Goal: Task Accomplishment & Management: Use online tool/utility

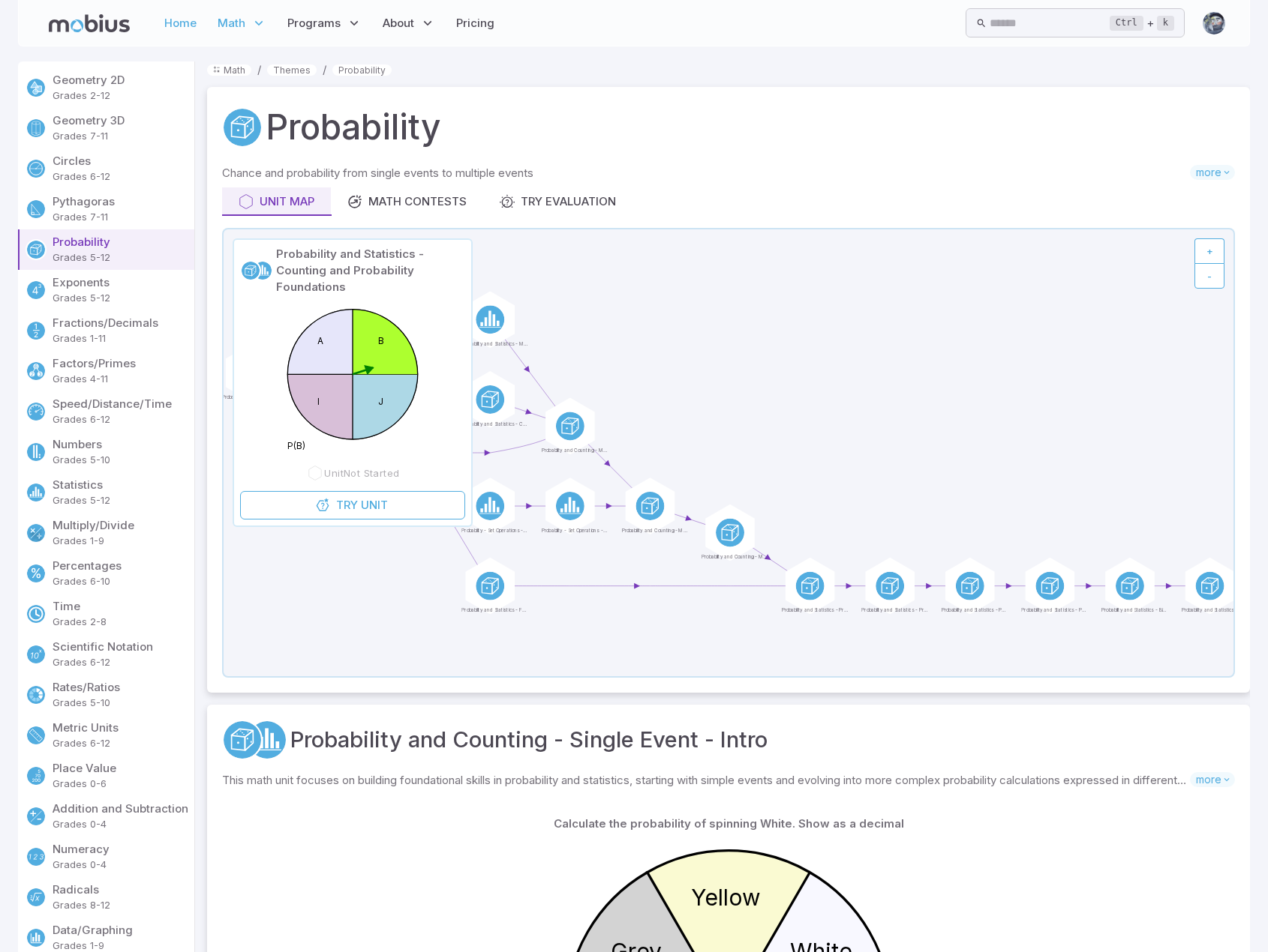
click at [180, 20] on link "Home" at bounding box center [180, 22] width 41 height 35
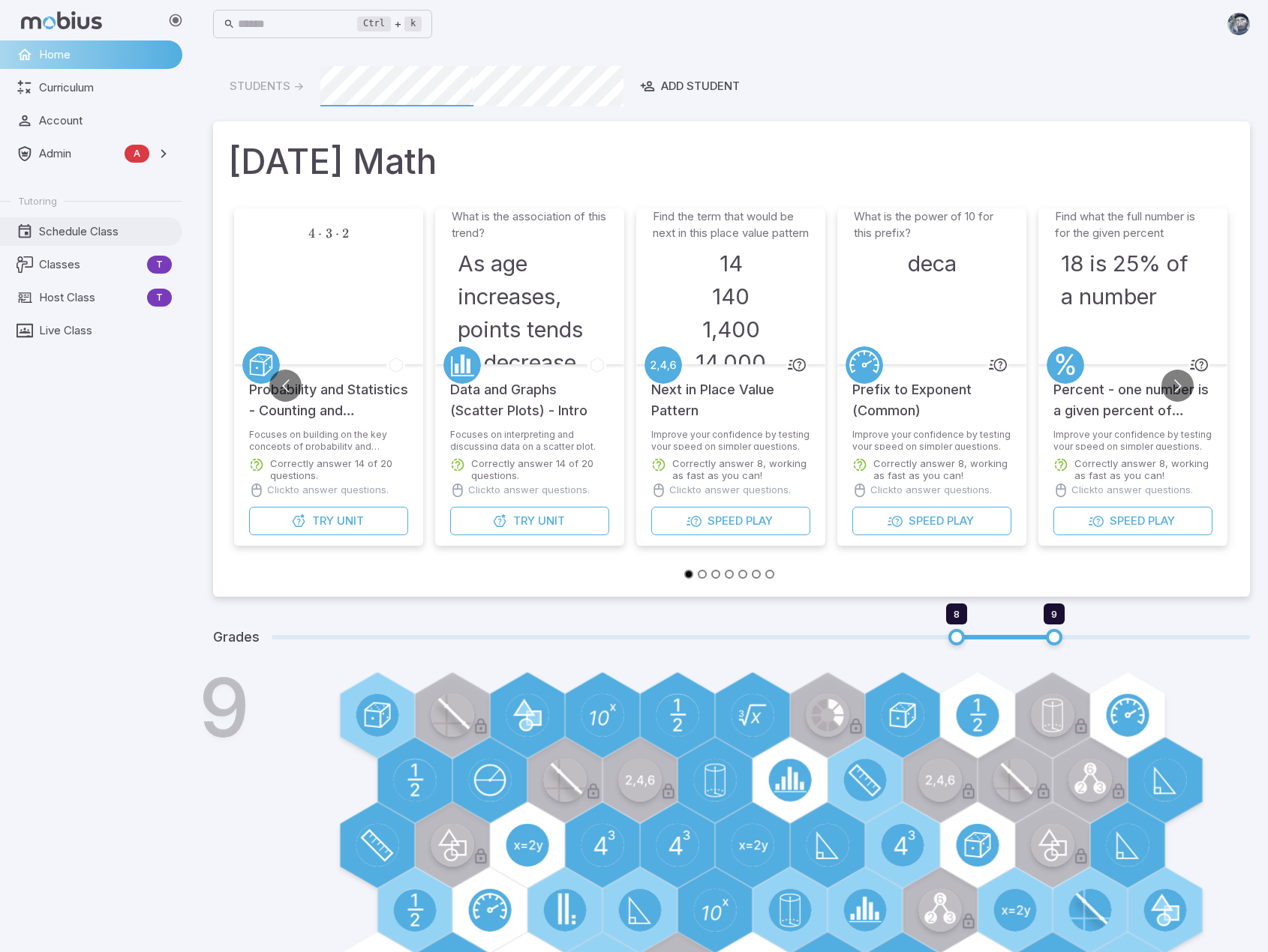
click at [97, 221] on link "Schedule Class" at bounding box center [91, 231] width 182 height 29
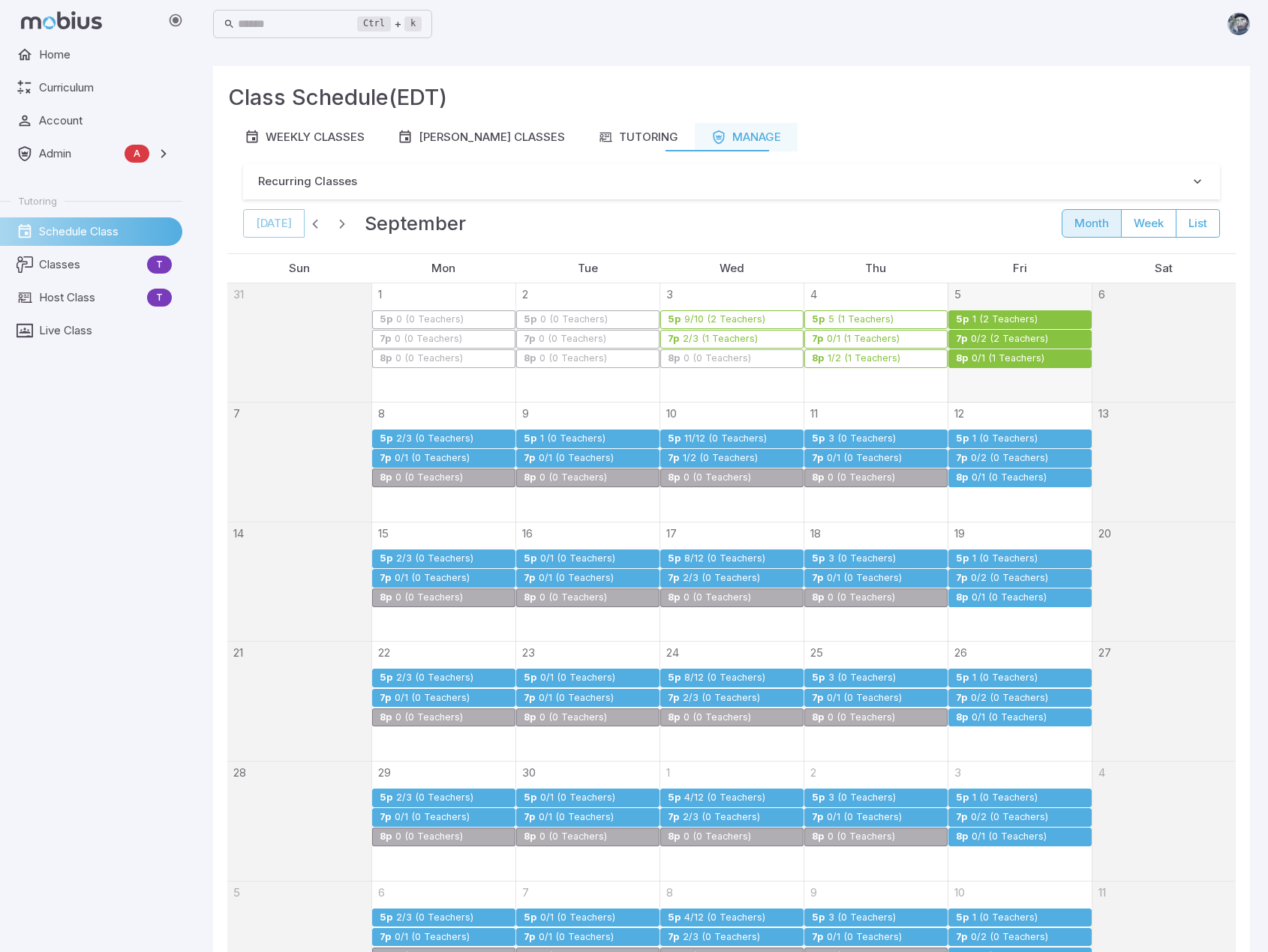
click at [1005, 355] on div "0/1 (1 Teachers)" at bounding box center [1008, 358] width 75 height 11
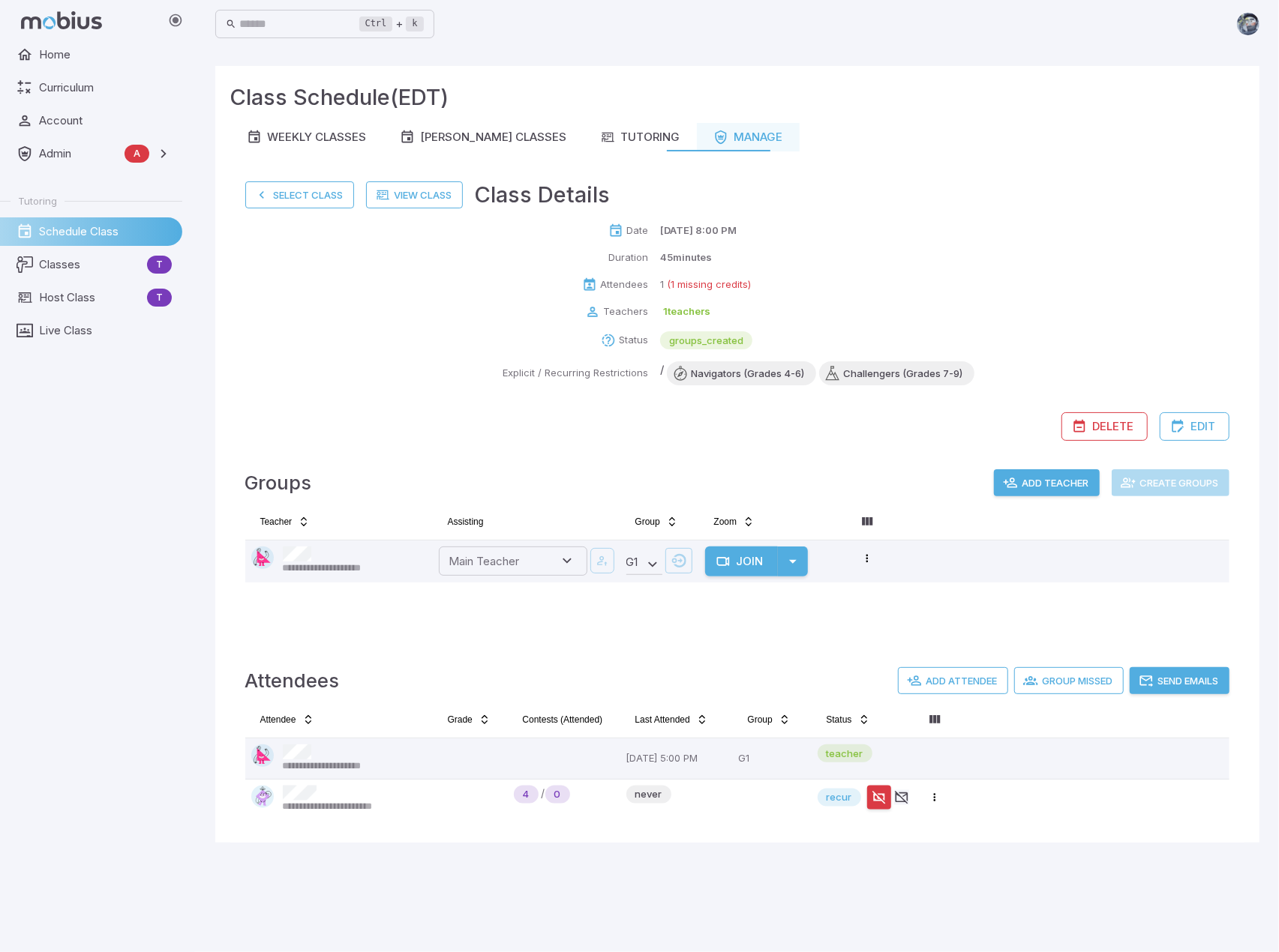
drag, startPoint x: 981, startPoint y: 388, endPoint x: 1011, endPoint y: 245, distance: 146.1
click at [1011, 245] on div "Date [DATE] 8:00 PM Duration 45 minutes Attendees 1 (1 missing credits) Teacher…" at bounding box center [738, 331] width 984 height 217
click at [283, 192] on button "Select Class" at bounding box center [300, 194] width 108 height 27
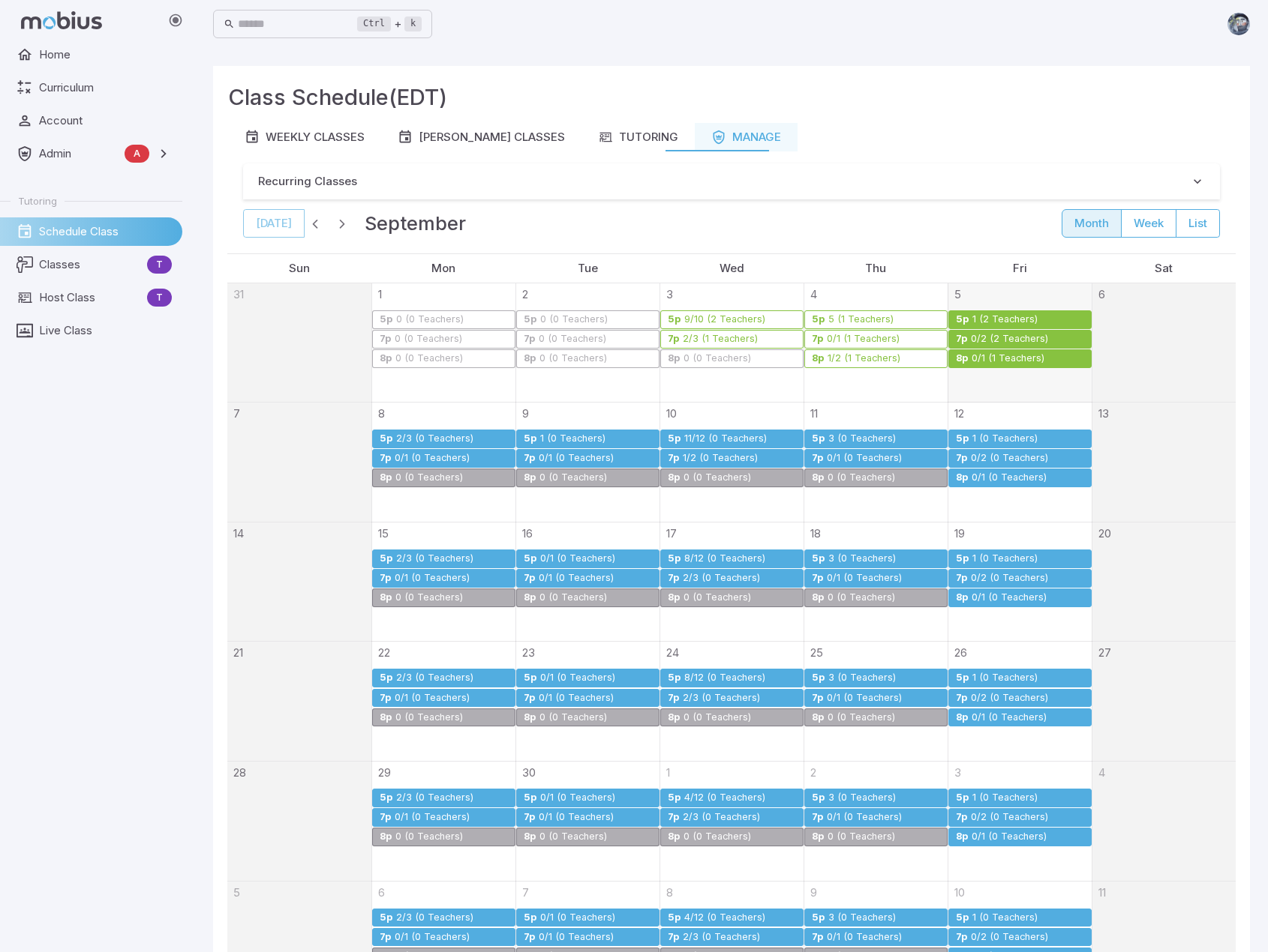
click at [1049, 336] on div "0/2 (2 Teachers)" at bounding box center [1027, 340] width 115 height 11
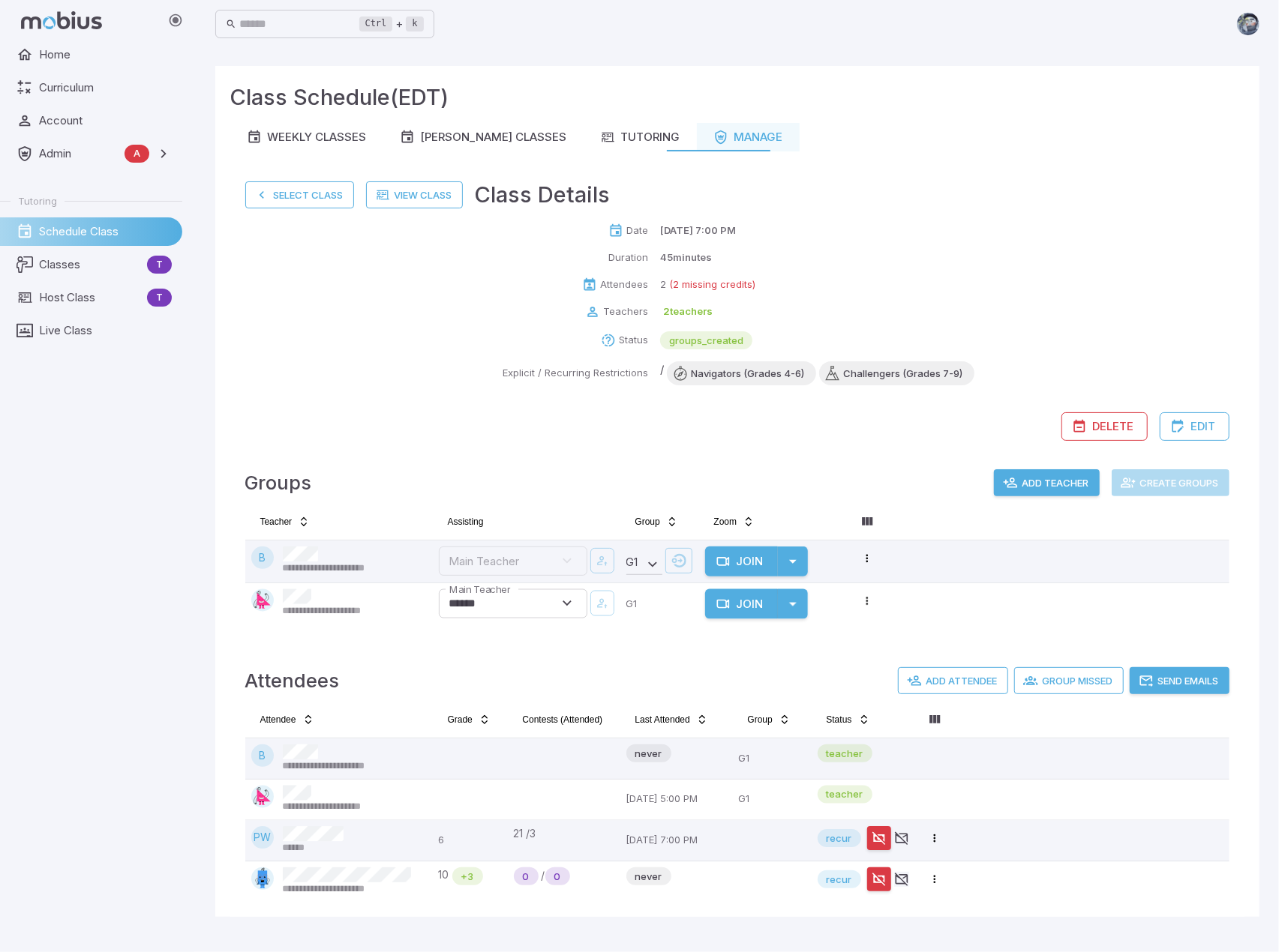
click at [1019, 718] on tr "Attendee Grade Contests (Attended) Last Attended Group Status" at bounding box center [738, 722] width 984 height 31
click at [299, 186] on button "Select Class" at bounding box center [300, 194] width 108 height 27
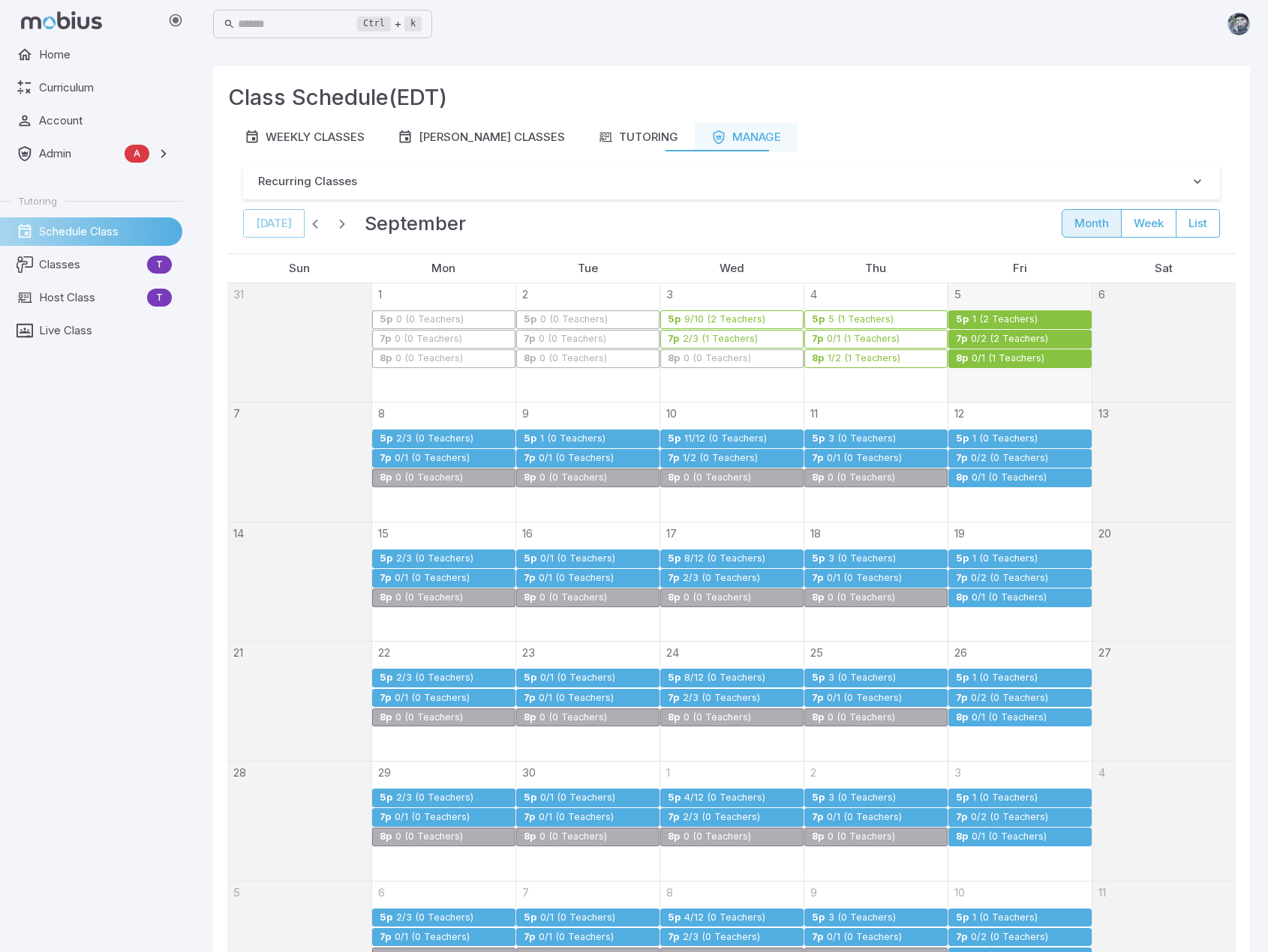
click at [1009, 311] on link "5p 1 (2 Teachers)" at bounding box center [1020, 320] width 143 height 19
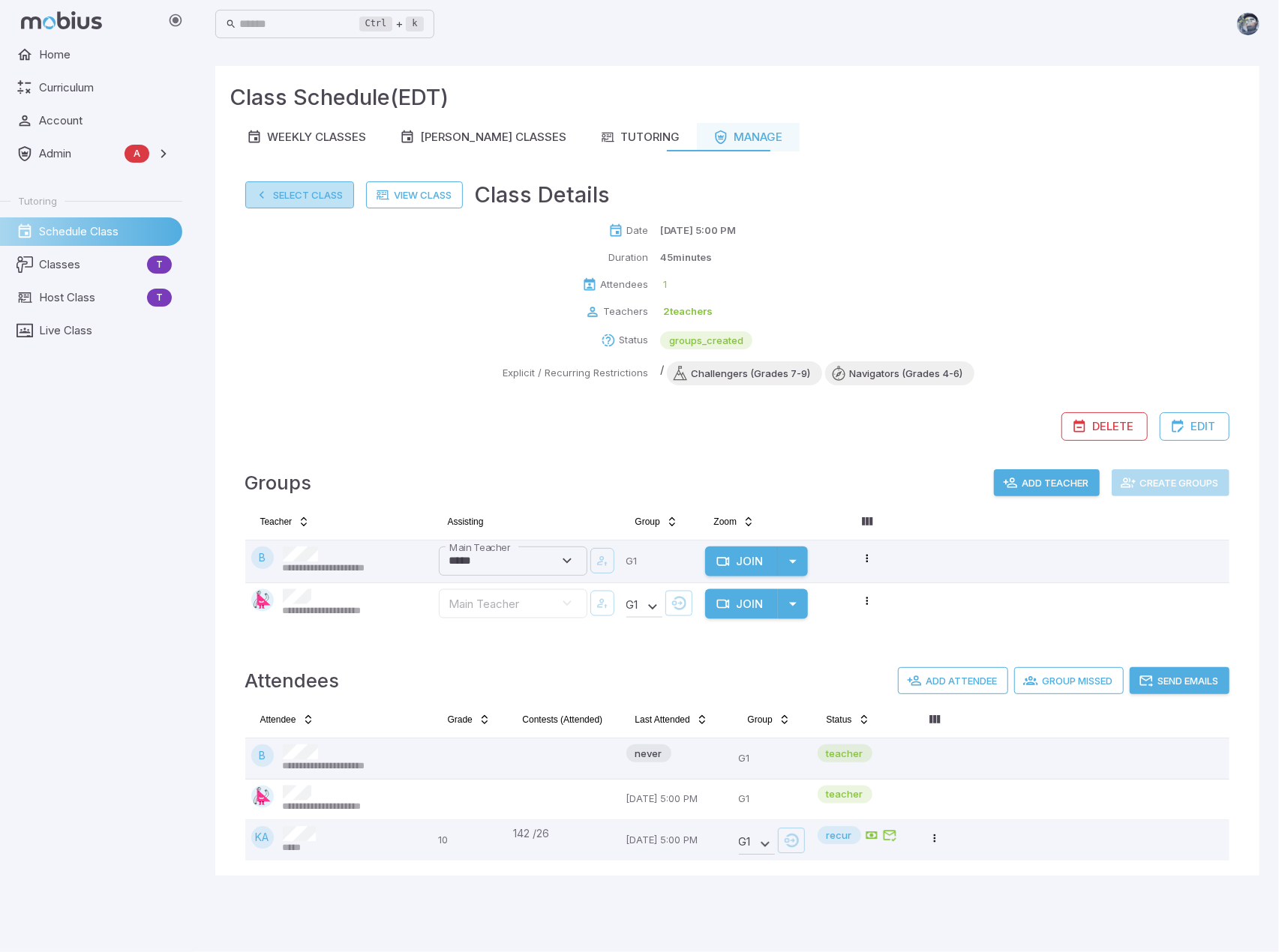
click at [280, 186] on button "Select Class" at bounding box center [300, 194] width 108 height 27
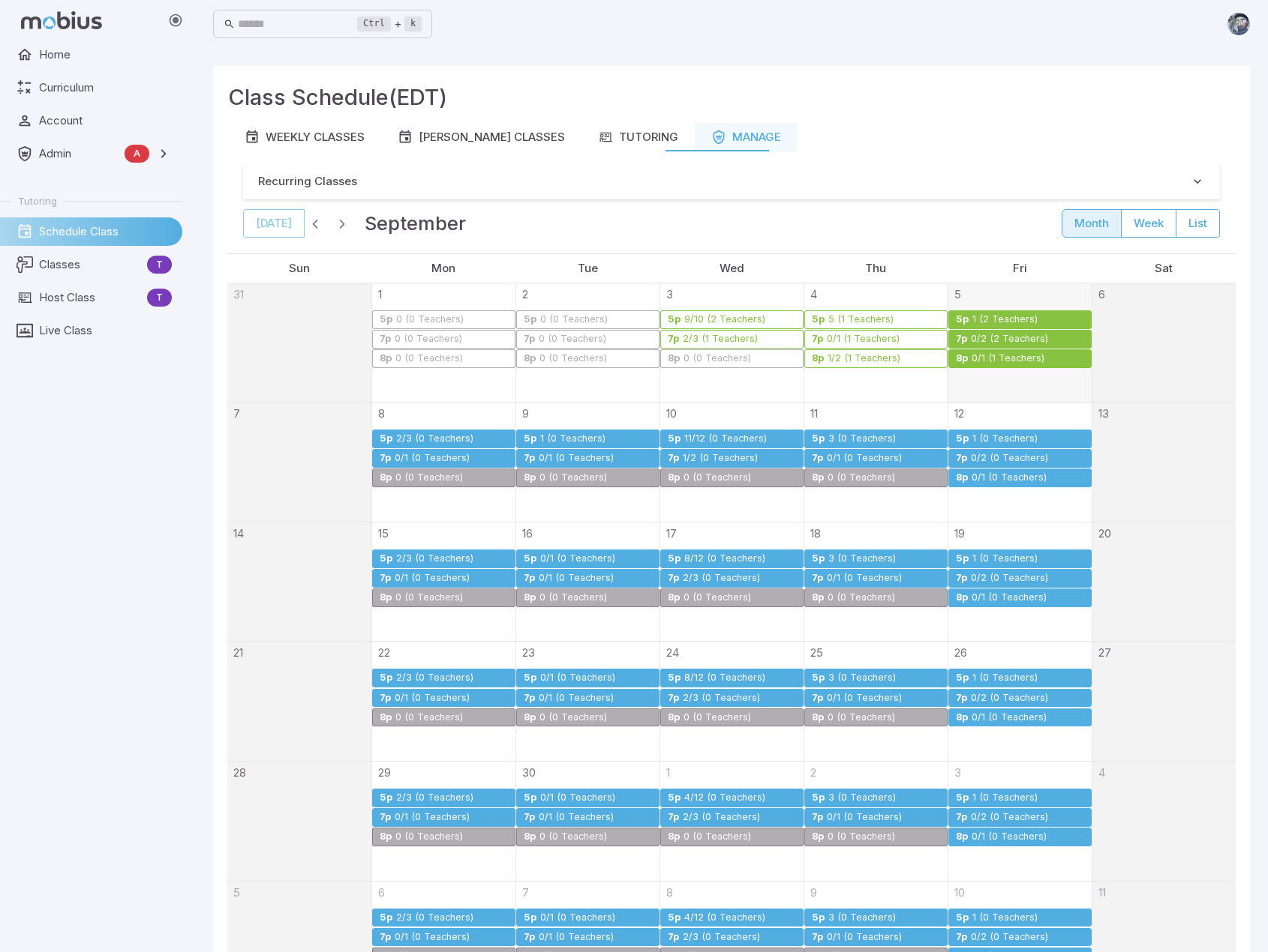
click at [720, 433] on div "11/12 (0 Teachers)" at bounding box center [726, 439] width 84 height 11
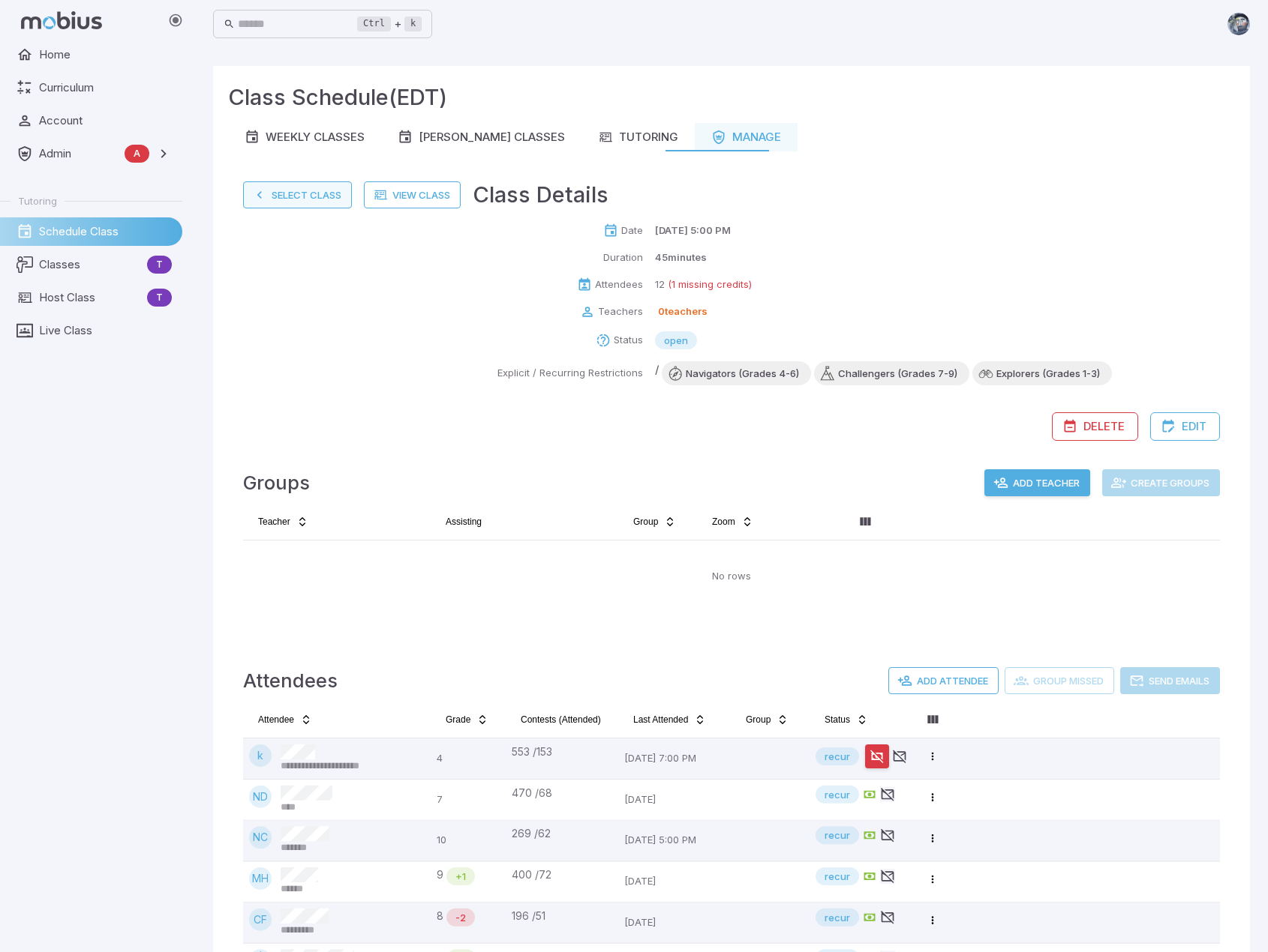
click at [293, 197] on button "Select Class" at bounding box center [297, 194] width 108 height 27
